Goal: Task Accomplishment & Management: Use online tool/utility

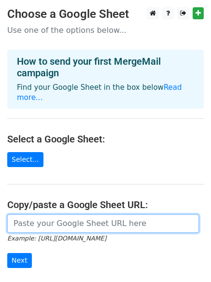
click at [48, 214] on input "url" at bounding box center [103, 223] width 192 height 18
paste input "https://docs.google.com/spreadsheets/d/1Tnr3bqoviC0u6mjrEv_WbsKaFE7AK9W5Vff3gYz…"
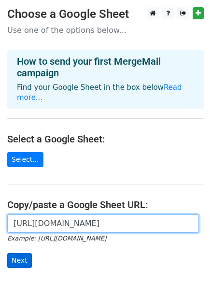
type input "https://docs.google.com/spreadsheets/d/1Tnr3bqoviC0u6mjrEv_WbsKaFE7AK9W5Vff3gYz…"
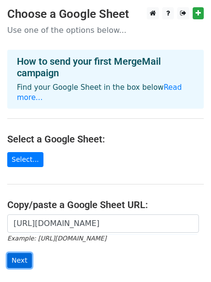
click at [26, 253] on input "Next" at bounding box center [19, 260] width 25 height 15
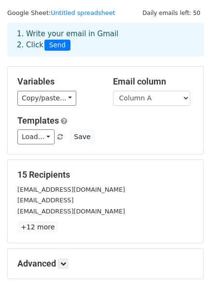
scroll to position [131, 0]
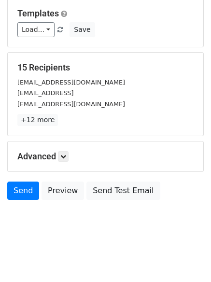
click at [75, 160] on h5 "Advanced" at bounding box center [105, 156] width 176 height 11
click at [62, 158] on icon at bounding box center [63, 157] width 6 height 6
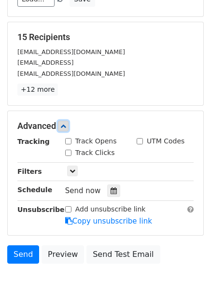
scroll to position [206, 0]
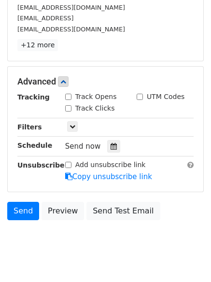
click at [67, 109] on input "Track Clicks" at bounding box center [68, 108] width 6 height 6
checkbox input "true"
click at [68, 98] on input "Track Opens" at bounding box center [68, 97] width 6 height 6
checkbox input "true"
click at [107, 146] on div at bounding box center [113, 146] width 13 height 13
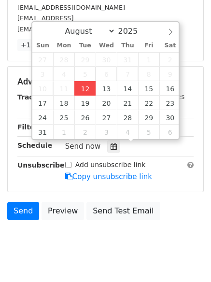
type input "2025-08-12 12:02"
type input "02"
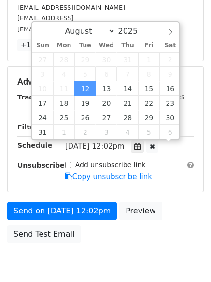
scroll to position [0, 0]
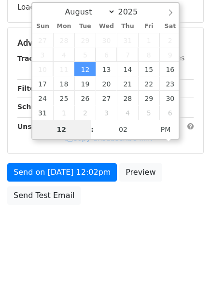
type input "4"
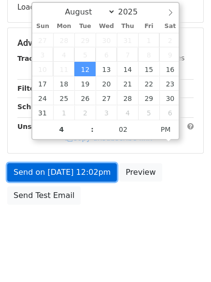
type input "2025-08-12 16:02"
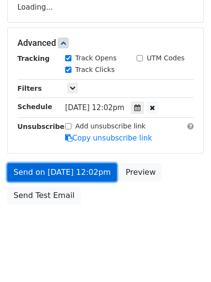
click at [79, 178] on form "Variables Copy/paste... {{Column A}} {{Column B}} {{Column C}} Email column Col…" at bounding box center [105, 47] width 197 height 326
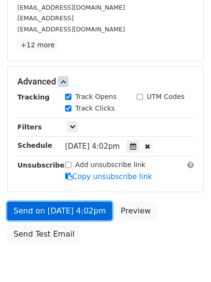
click at [85, 208] on link "Send on Aug 12 at 4:02pm" at bounding box center [59, 211] width 105 height 18
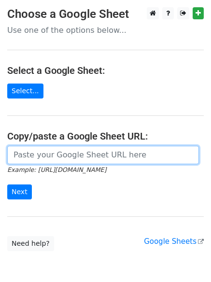
drag, startPoint x: 0, startPoint y: 0, endPoint x: 59, endPoint y: 153, distance: 164.2
click at [59, 153] on input "url" at bounding box center [103, 155] width 192 height 18
type input "[URL][DOMAIN_NAME]"
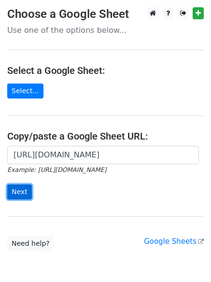
click at [18, 198] on input "Next" at bounding box center [19, 191] width 25 height 15
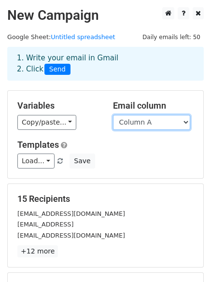
click at [142, 124] on select "Column A Column B Column C" at bounding box center [151, 122] width 77 height 15
select select "Column B"
click at [113, 115] on select "Column A Column B Column C" at bounding box center [151, 122] width 77 height 15
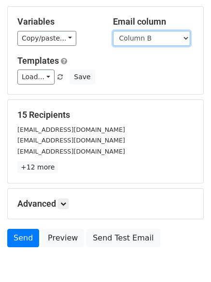
scroll to position [131, 0]
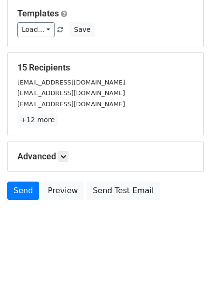
click at [67, 164] on div "Advanced Tracking Track Opens UTM Codes Track Clicks Filters Only include sprea…" at bounding box center [106, 157] width 196 height 30
click at [66, 157] on icon at bounding box center [63, 157] width 6 height 6
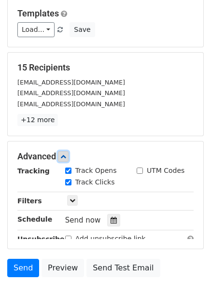
scroll to position [184, 0]
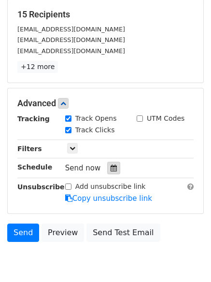
click at [108, 172] on div at bounding box center [113, 168] width 13 height 13
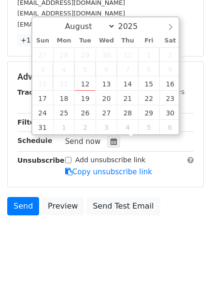
scroll to position [226, 0]
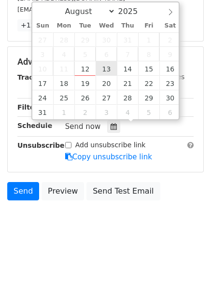
type input "2025-08-13 12:00"
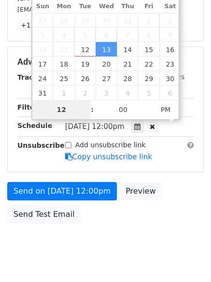
scroll to position [211, 0]
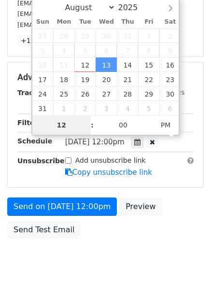
type input "5"
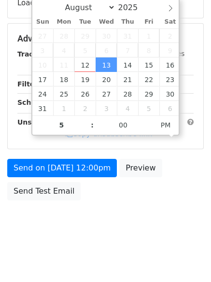
type input "2025-08-13 17:00"
click at [102, 198] on div "Send on Aug 13 at 12:00pm Preview Send Test Email" at bounding box center [105, 182] width 211 height 46
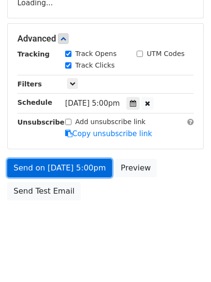
click at [82, 171] on link "Send on Aug 13 at 5:00pm" at bounding box center [59, 168] width 105 height 18
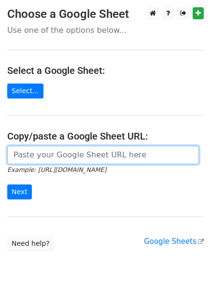
click at [79, 152] on input "url" at bounding box center [103, 155] width 192 height 18
type input "[URL][DOMAIN_NAME]"
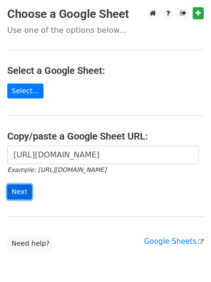
click at [18, 194] on input "Next" at bounding box center [19, 191] width 25 height 15
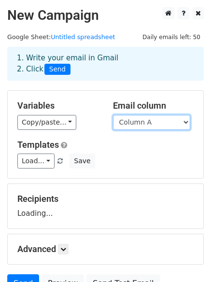
click at [156, 124] on select "Column A Column B Column C" at bounding box center [151, 122] width 77 height 15
select select "Column C"
click at [113, 115] on select "Column A Column B Column C" at bounding box center [151, 122] width 77 height 15
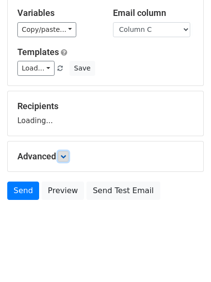
click at [65, 155] on icon at bounding box center [63, 157] width 6 height 6
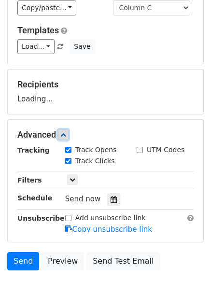
scroll to position [136, 0]
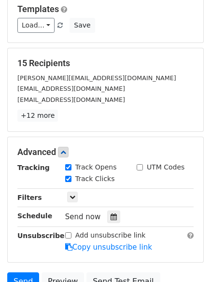
click at [107, 177] on label "Track Clicks" at bounding box center [95, 179] width 40 height 10
click at [71, 177] on input "Track Clicks" at bounding box center [68, 179] width 6 height 6
drag, startPoint x: 88, startPoint y: 175, endPoint x: 91, endPoint y: 179, distance: 5.5
click at [88, 175] on label "Track Clicks" at bounding box center [95, 179] width 40 height 10
click at [71, 176] on input "Track Clicks" at bounding box center [68, 179] width 6 height 6
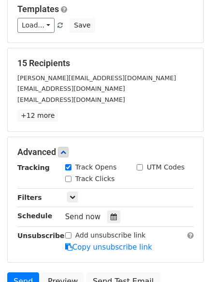
checkbox input "true"
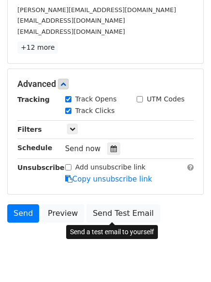
scroll to position [226, 0]
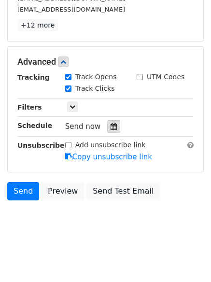
click at [111, 128] on icon at bounding box center [114, 126] width 6 height 7
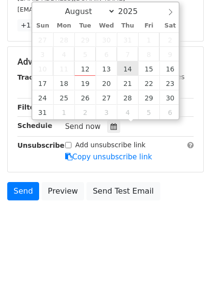
type input "2025-08-14 12:00"
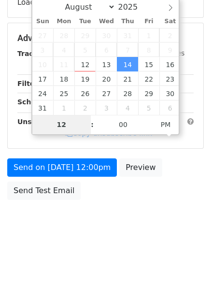
scroll to position [211, 0]
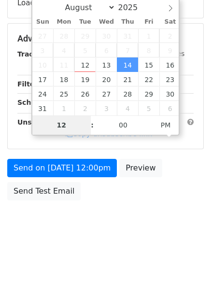
type input "6"
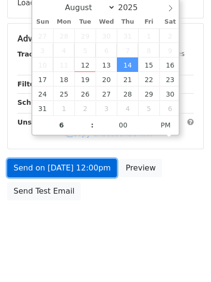
type input "2025-08-14 18:00"
click at [90, 171] on link "Send on Aug 14 at 12:00pm" at bounding box center [62, 168] width 110 height 18
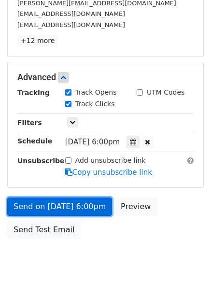
click at [80, 203] on link "Send on Aug 14 at 6:00pm" at bounding box center [59, 207] width 105 height 18
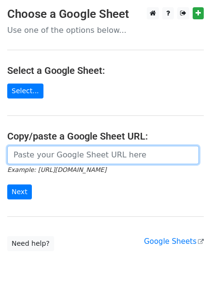
click at [88, 162] on input "url" at bounding box center [103, 155] width 192 height 18
type input "[URL][DOMAIN_NAME]"
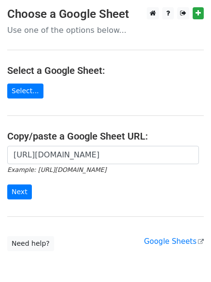
drag, startPoint x: 88, startPoint y: 164, endPoint x: 91, endPoint y: 173, distance: 9.2
click at [91, 173] on small "Example: [URL][DOMAIN_NAME]" at bounding box center [56, 169] width 99 height 7
click at [28, 190] on input "Next" at bounding box center [19, 191] width 25 height 15
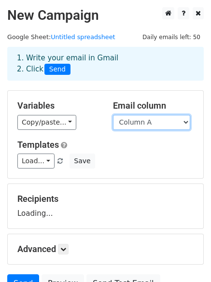
click at [142, 121] on select "Column A Column B Column C" at bounding box center [151, 122] width 77 height 15
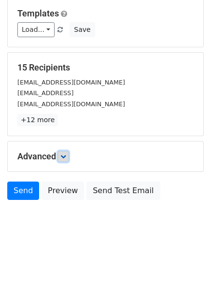
click at [66, 154] on icon at bounding box center [63, 157] width 6 height 6
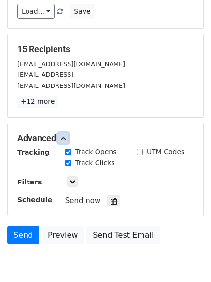
scroll to position [174, 0]
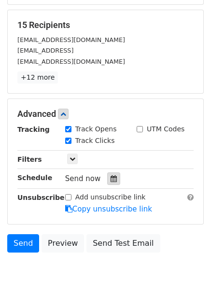
click at [111, 178] on icon at bounding box center [114, 178] width 6 height 7
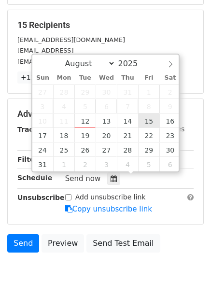
type input "2025-08-15 12:00"
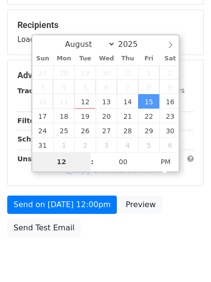
type input "7"
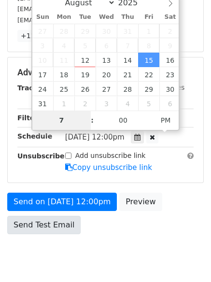
scroll to position [249, 0]
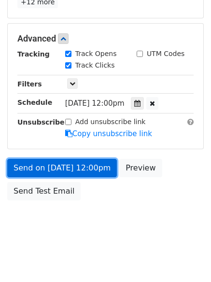
type input "2025-08-15 19:00"
click at [94, 163] on link "Send on Aug 15 at 12:00pm" at bounding box center [62, 168] width 110 height 18
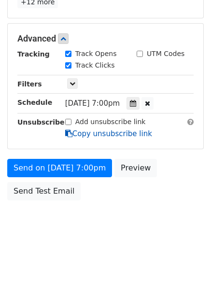
scroll to position [211, 0]
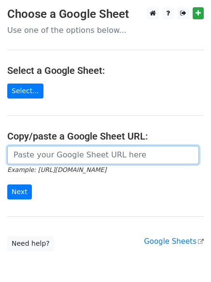
click at [57, 153] on input "url" at bounding box center [103, 155] width 192 height 18
type input "[URL][DOMAIN_NAME]"
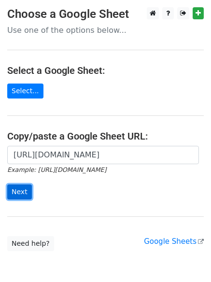
click at [14, 191] on input "Next" at bounding box center [19, 191] width 25 height 15
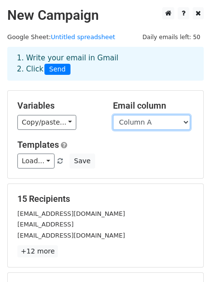
click at [118, 115] on select "Column A Column B Column C" at bounding box center [151, 122] width 77 height 15
select select "Column B"
click at [113, 115] on select "Column A Column B Column C" at bounding box center [151, 122] width 77 height 15
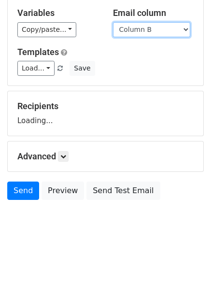
scroll to position [131, 0]
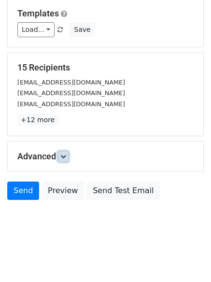
click at [66, 158] on icon at bounding box center [63, 157] width 6 height 6
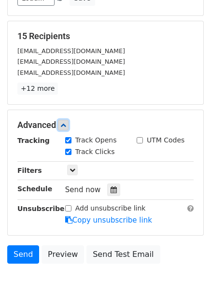
scroll to position [180, 0]
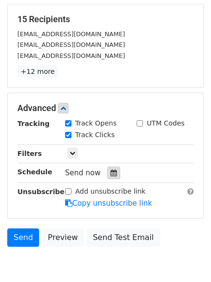
click at [111, 175] on icon at bounding box center [114, 173] width 6 height 7
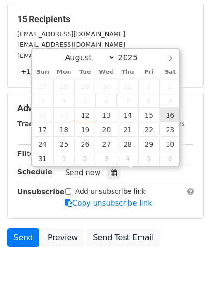
type input "2025-08-16 12:00"
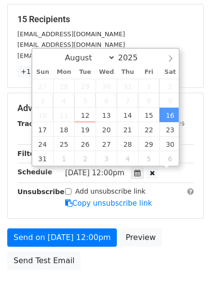
scroll to position [0, 0]
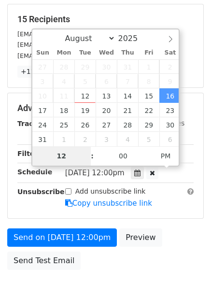
type input "8"
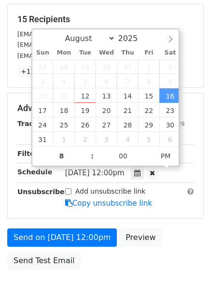
type input "2025-08-16 20:00"
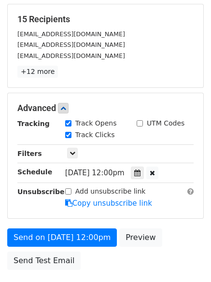
click at [115, 257] on div "Send on Aug 16 at 12:00pm Preview Send Test Email" at bounding box center [105, 251] width 211 height 46
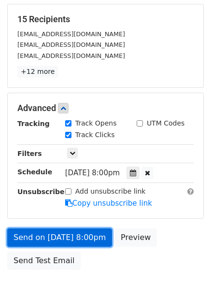
click at [92, 233] on link "Send on Aug 16 at 8:00pm" at bounding box center [59, 237] width 105 height 18
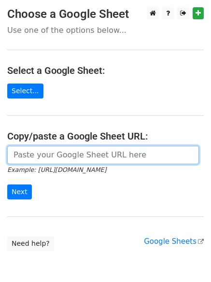
click at [83, 164] on input "url" at bounding box center [103, 155] width 192 height 18
type input "[URL][DOMAIN_NAME]"
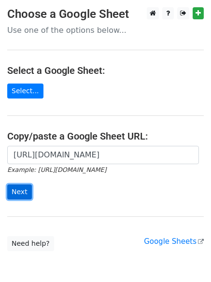
click at [22, 195] on input "Next" at bounding box center [19, 191] width 25 height 15
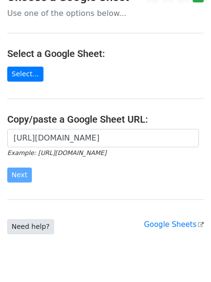
scroll to position [46, 0]
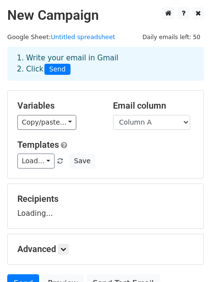
scroll to position [93, 0]
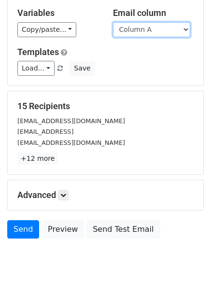
click at [158, 31] on select "Column A Column B Column C" at bounding box center [151, 29] width 77 height 15
select select "Column C"
click at [113, 22] on select "Column A Column B Column C" at bounding box center [151, 29] width 77 height 15
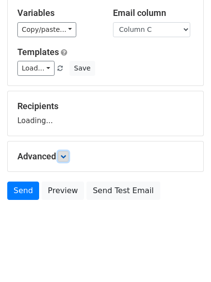
click at [65, 155] on icon at bounding box center [63, 157] width 6 height 6
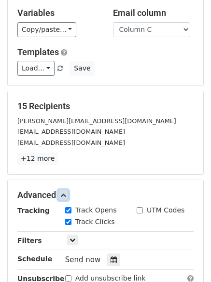
scroll to position [226, 0]
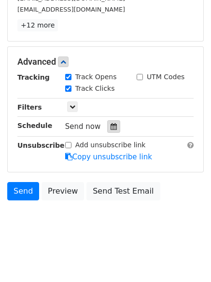
click at [109, 131] on div at bounding box center [113, 126] width 13 height 13
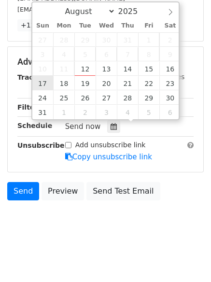
type input "[DATE] 12:00"
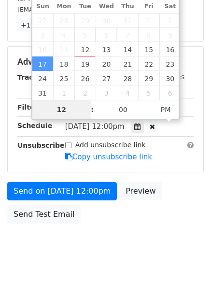
type input "9"
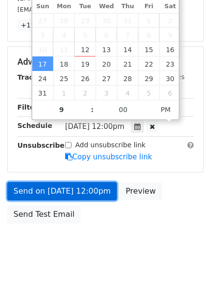
type input "[DATE] 21:00"
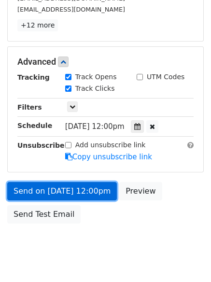
click at [97, 194] on link "Send on [DATE] 12:00pm" at bounding box center [62, 191] width 110 height 18
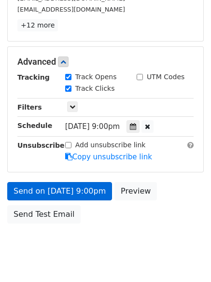
scroll to position [211, 0]
